Goal: Navigation & Orientation: Find specific page/section

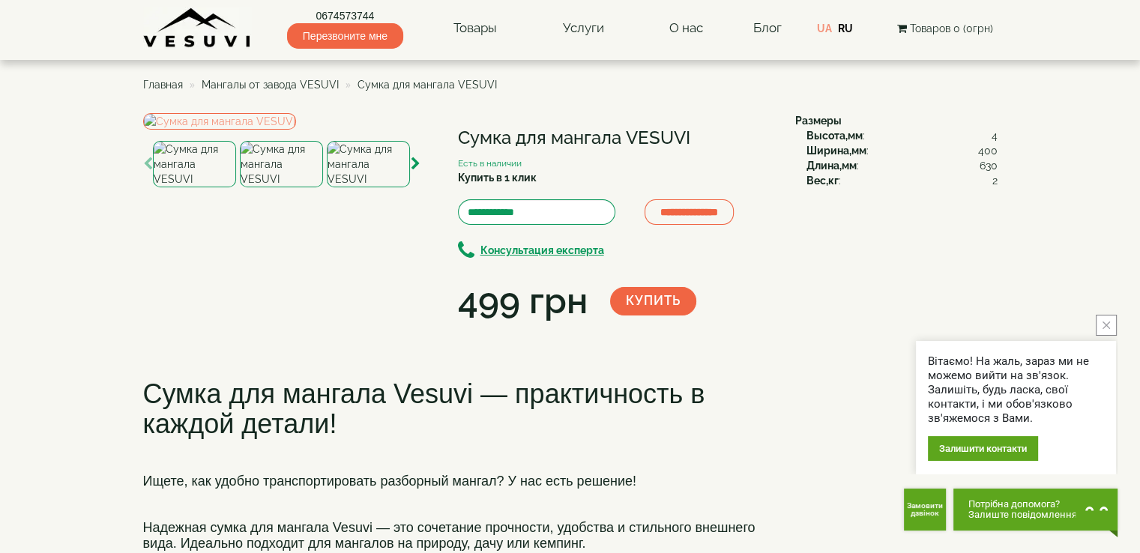
click at [268, 187] on img at bounding box center [281, 164] width 83 height 46
click at [360, 187] on img at bounding box center [368, 164] width 83 height 46
click at [205, 35] on img at bounding box center [197, 27] width 109 height 41
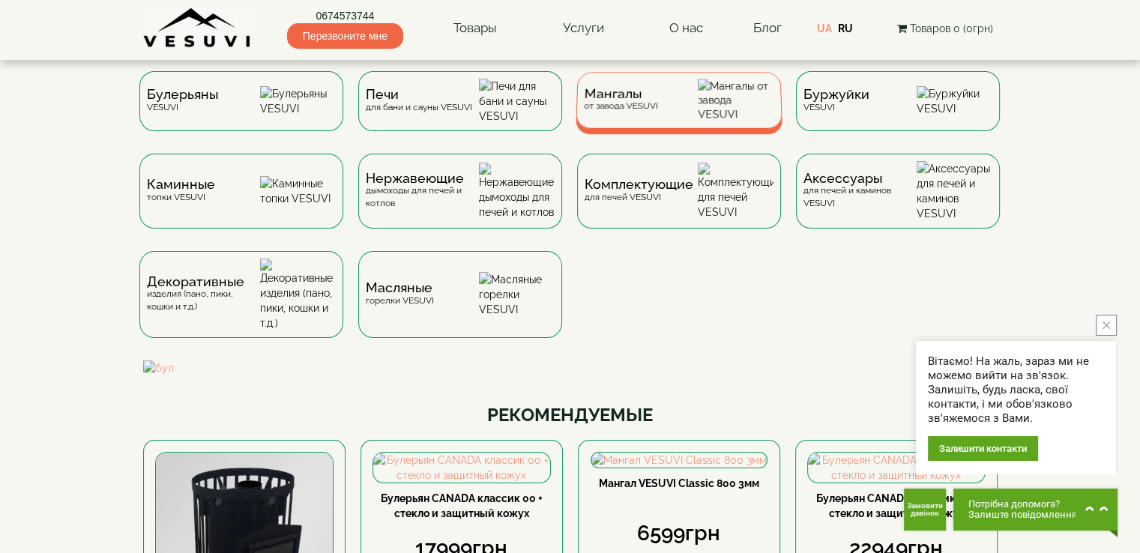
click at [633, 100] on span "Мангалы" at bounding box center [621, 93] width 74 height 11
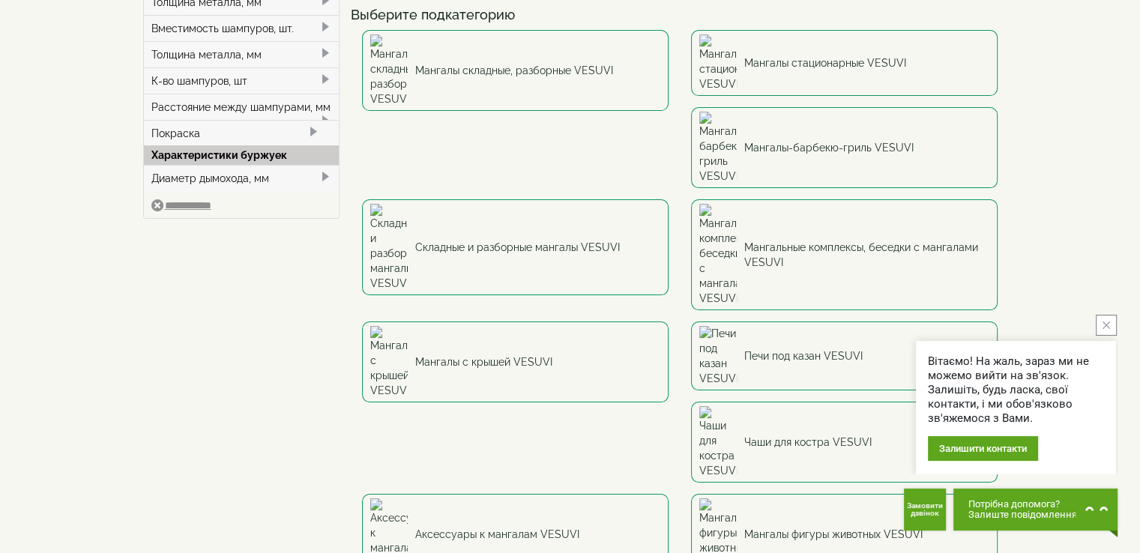
scroll to position [175, 0]
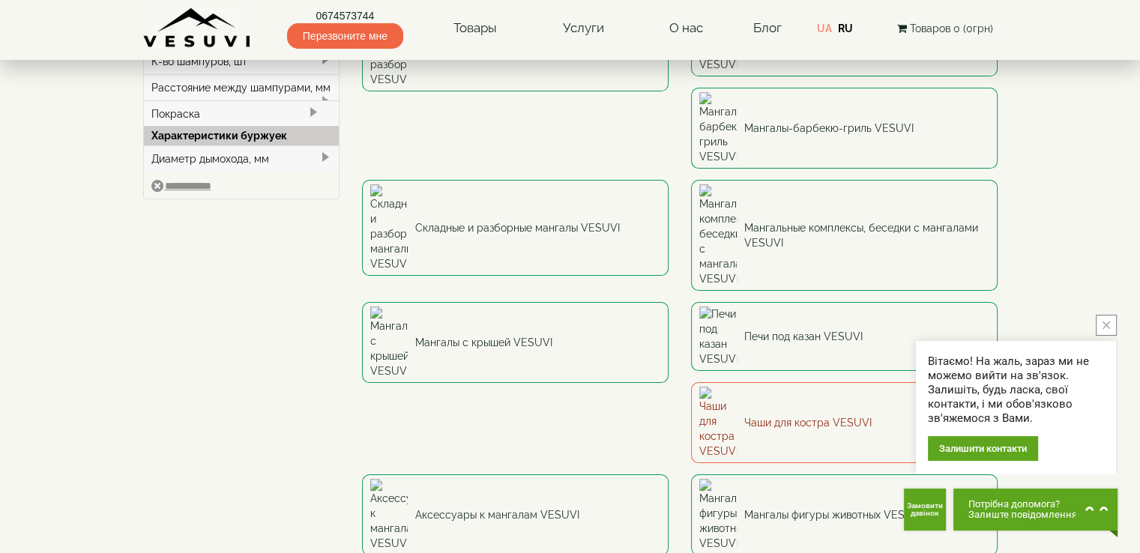
click at [764, 382] on link "Чаши для костра VESUVI" at bounding box center [844, 422] width 307 height 81
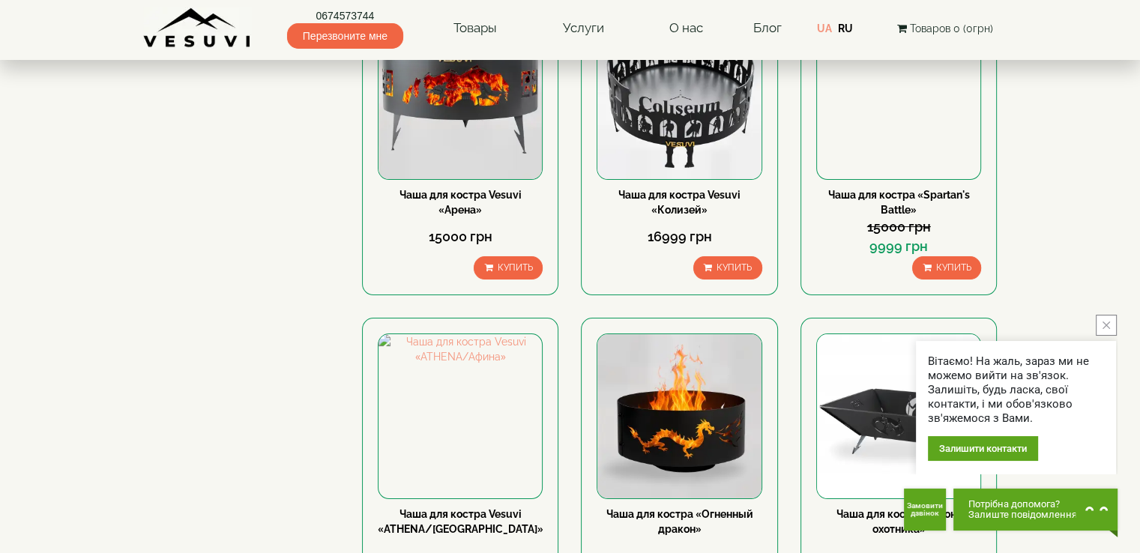
scroll to position [175, 0]
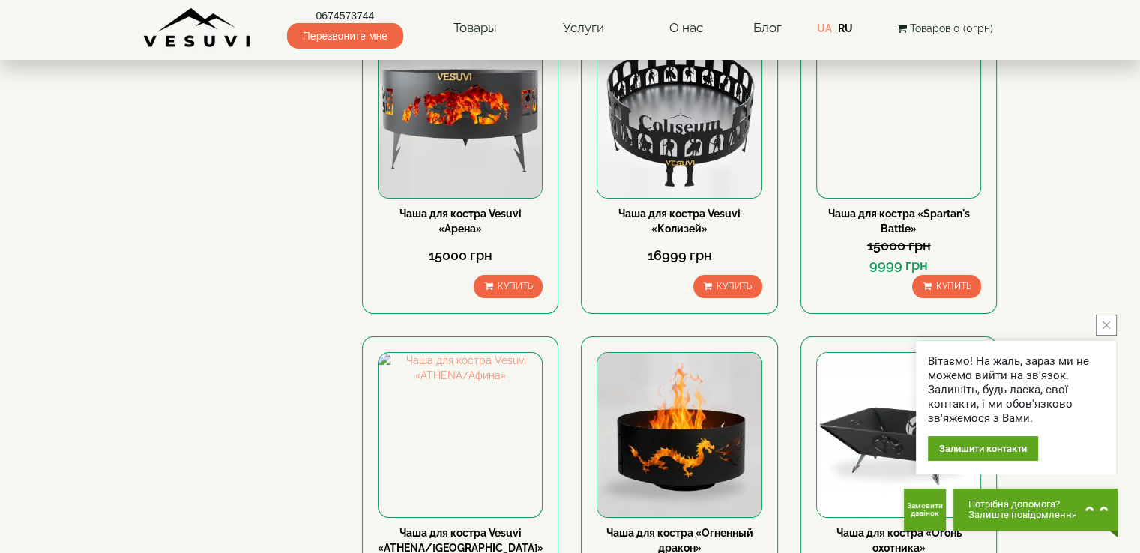
click at [1104, 325] on icon "close button" at bounding box center [1106, 325] width 7 height 7
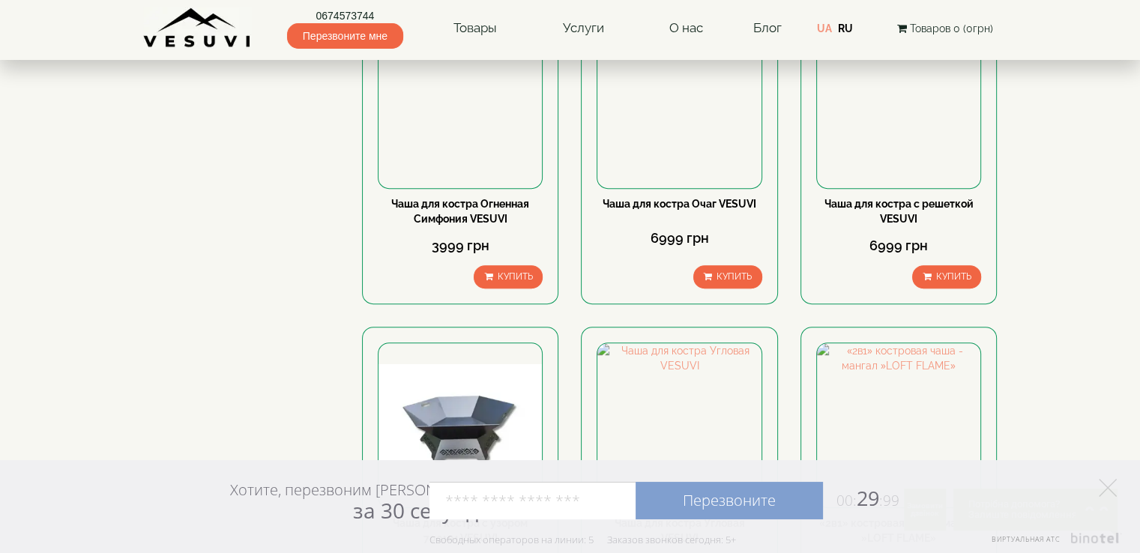
scroll to position [0, 0]
